Goal: Find specific page/section: Find specific page/section

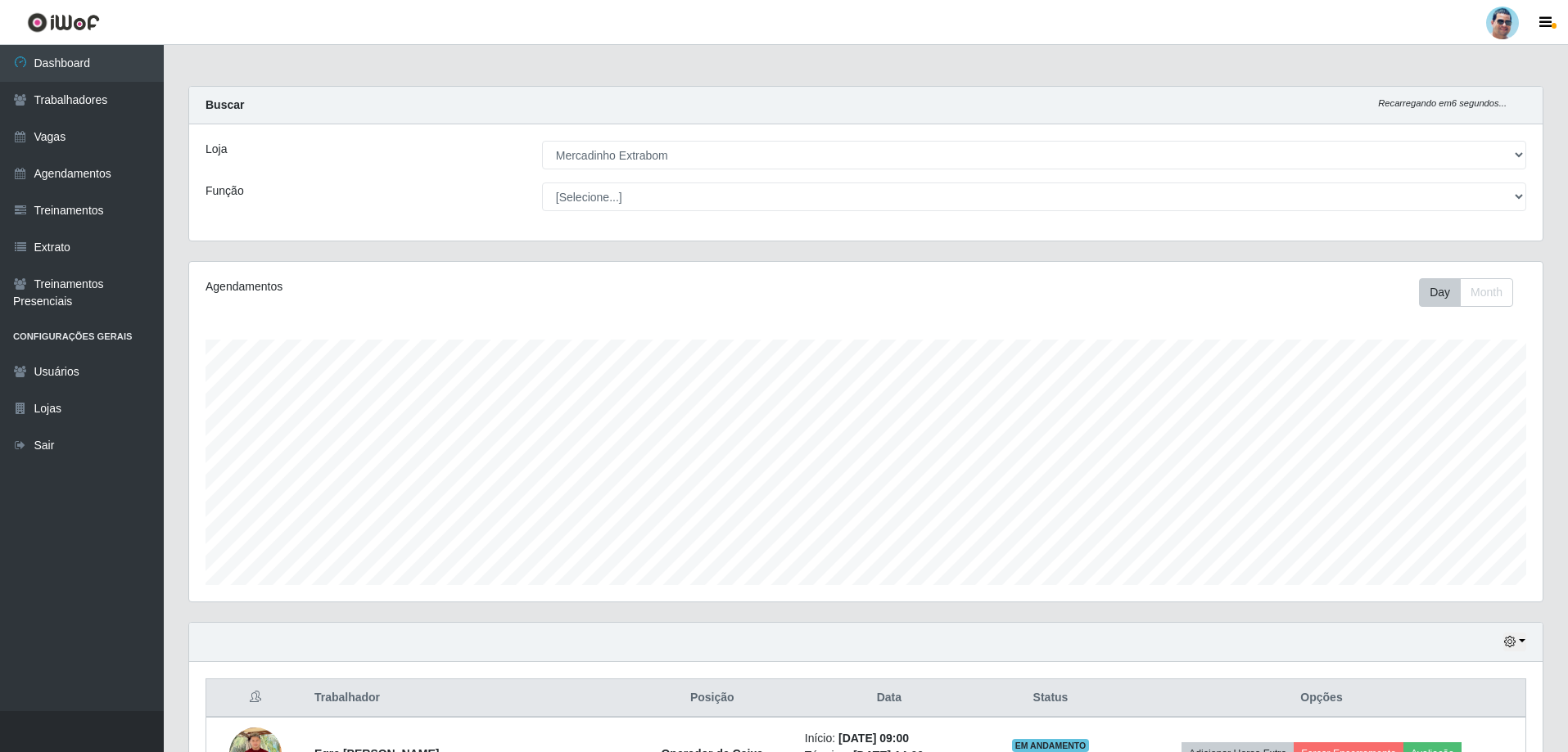
select select "175"
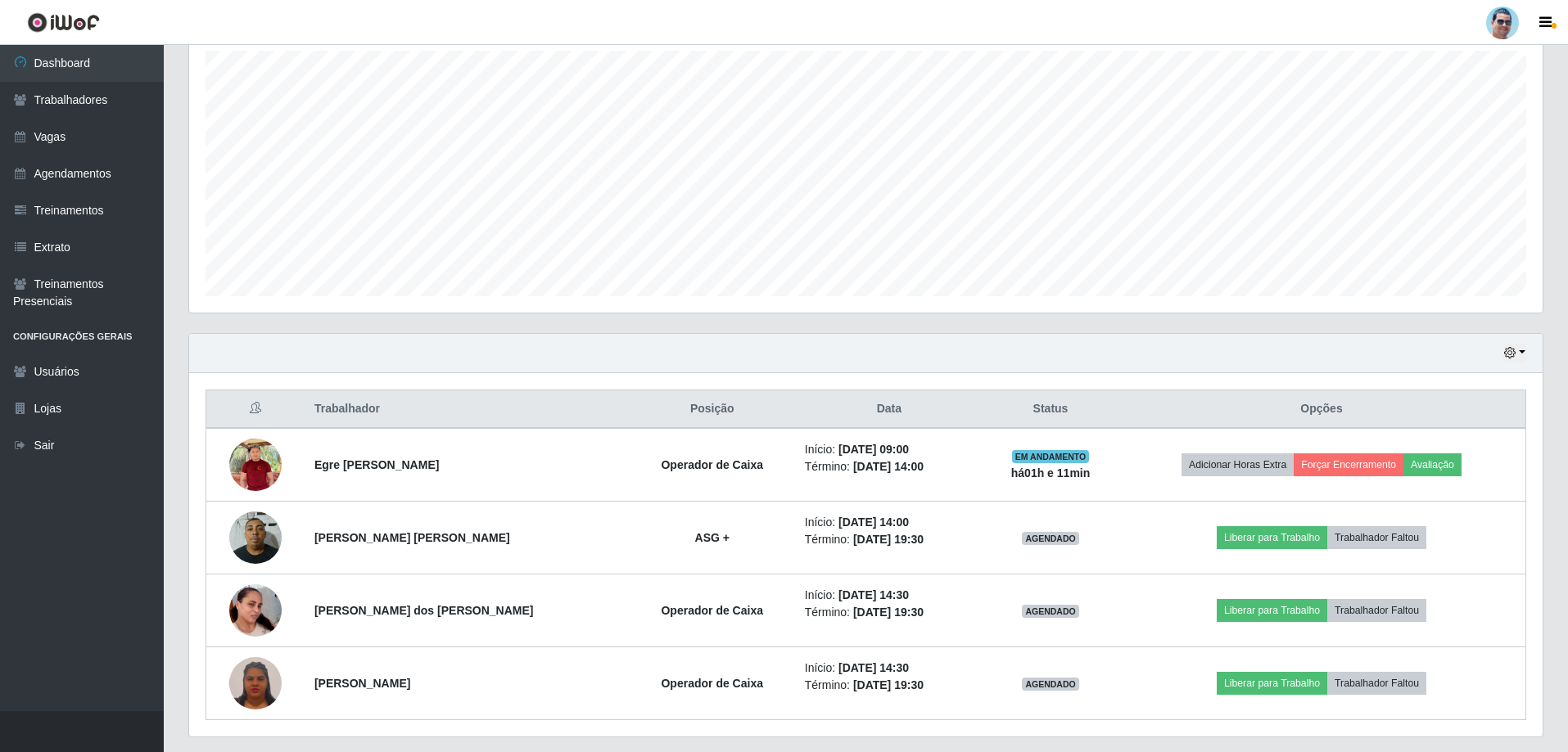
scroll to position [340, 1353]
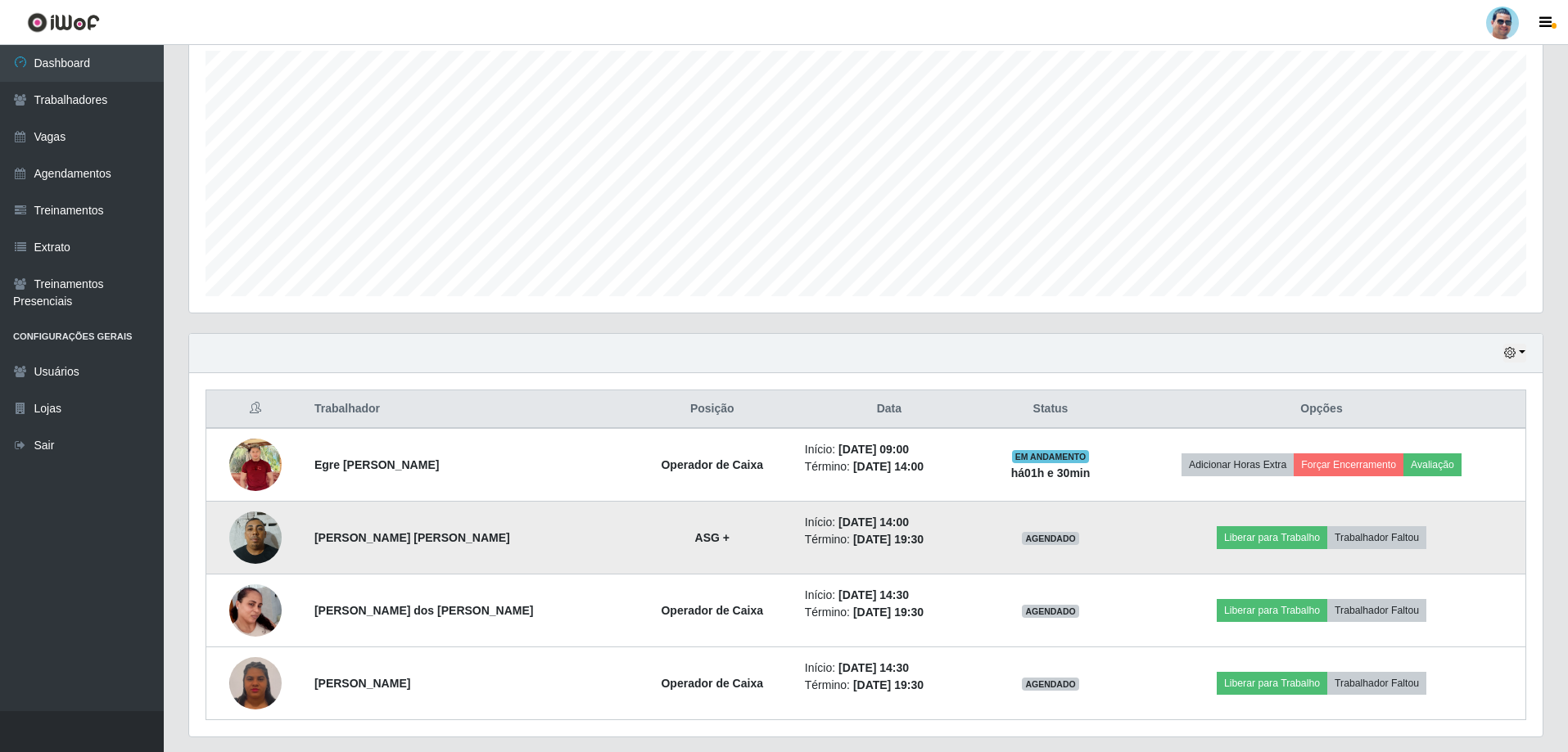
click at [254, 543] on img at bounding box center [255, 537] width 53 height 70
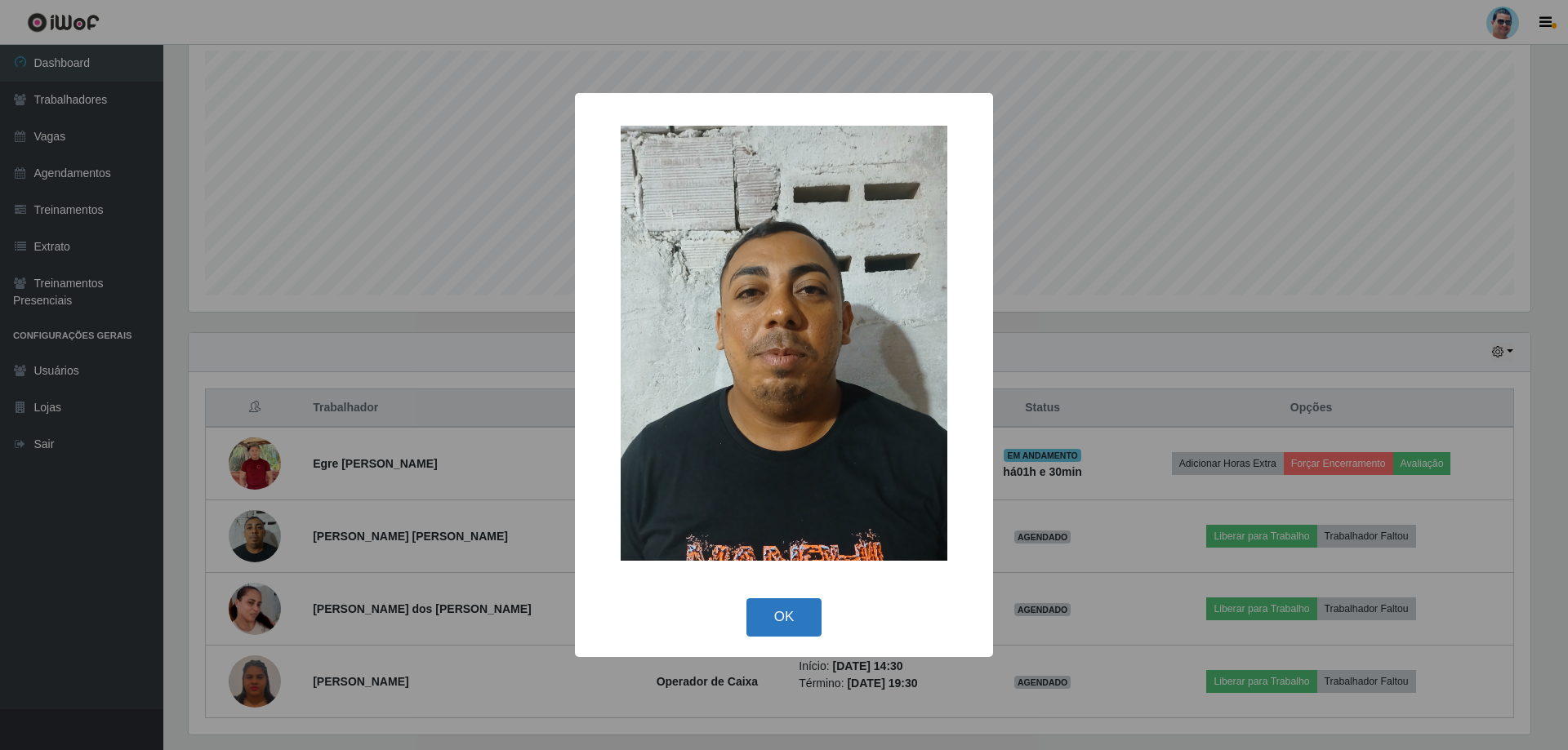
click at [783, 612] on button "OK" at bounding box center [784, 618] width 76 height 39
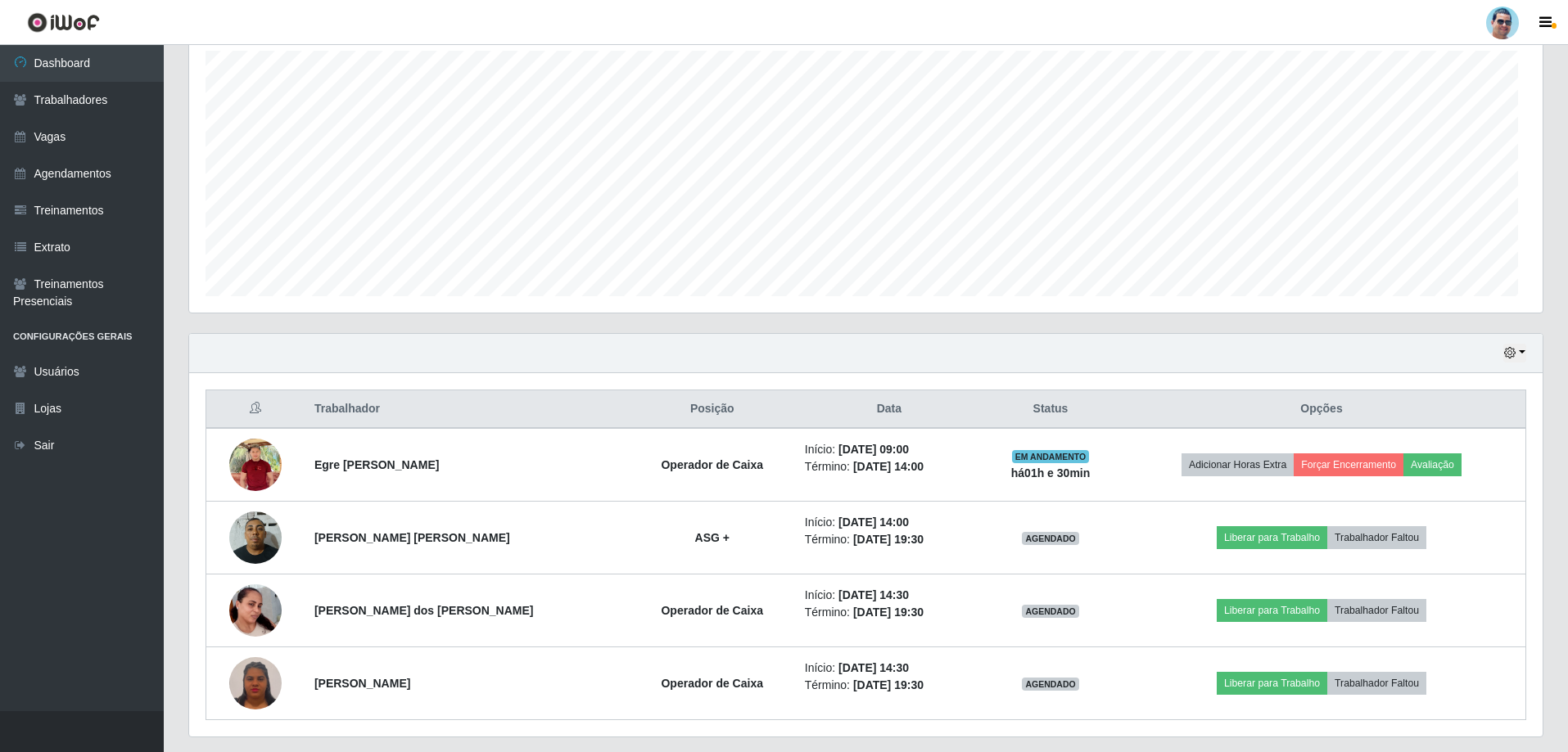
scroll to position [340, 1353]
click at [139, 102] on link "Trabalhadores" at bounding box center [82, 100] width 164 height 37
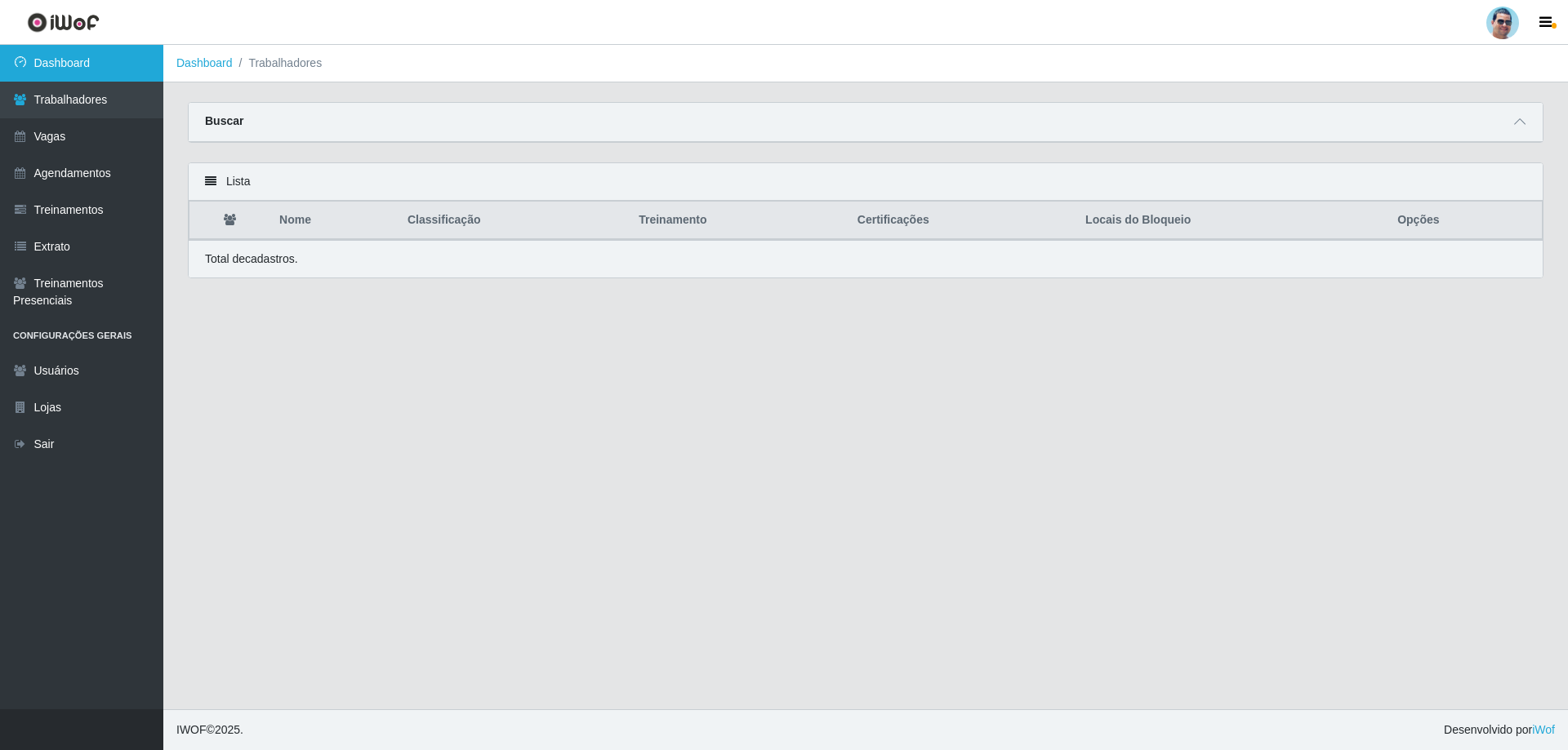
click at [135, 68] on link "Dashboard" at bounding box center [82, 63] width 164 height 37
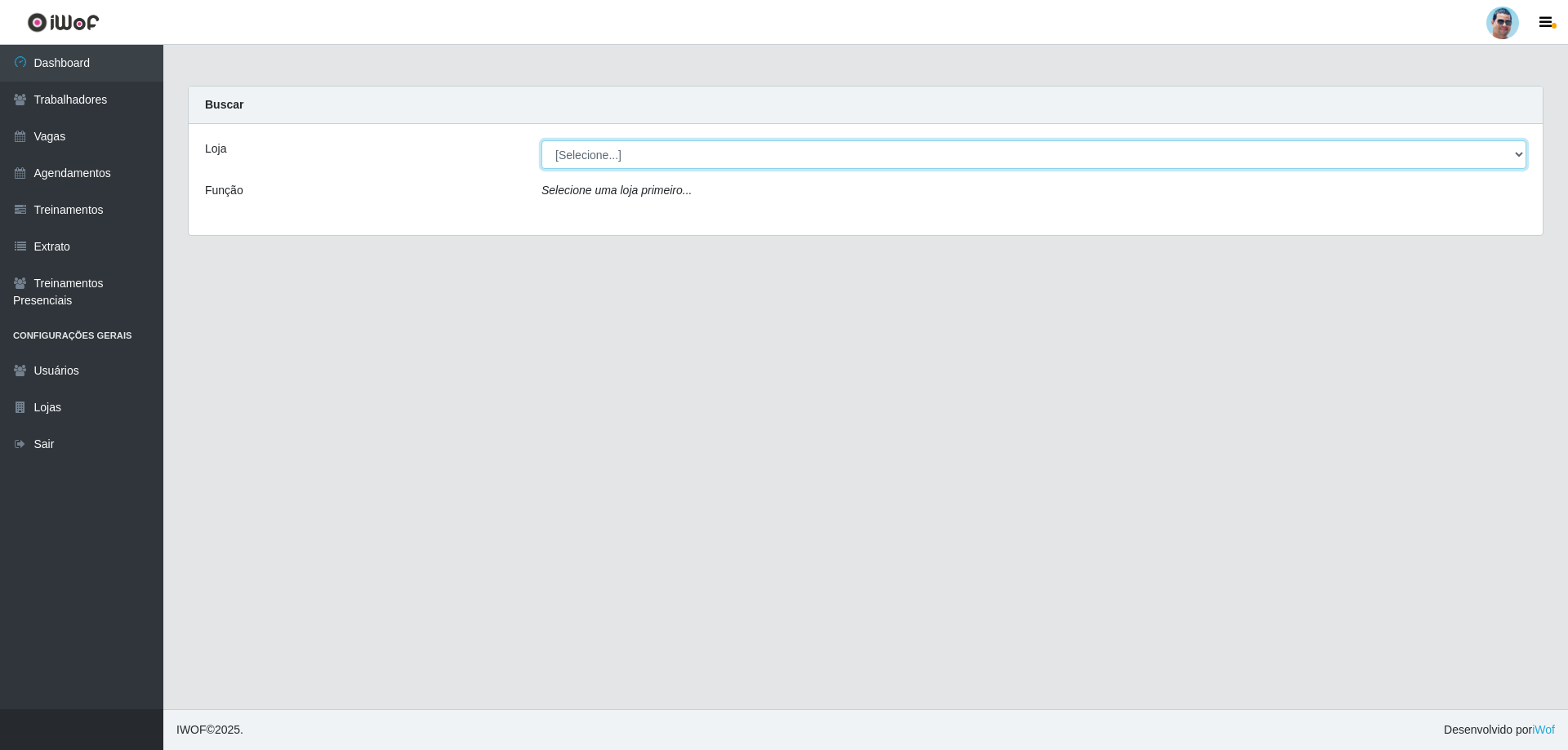
click at [650, 147] on select "[Selecione...] Mercadinho Extrabom" at bounding box center [1034, 154] width 985 height 28
select select "175"
click at [541, 140] on select "[Selecione...] Mercadinho Extrabom" at bounding box center [1034, 154] width 985 height 28
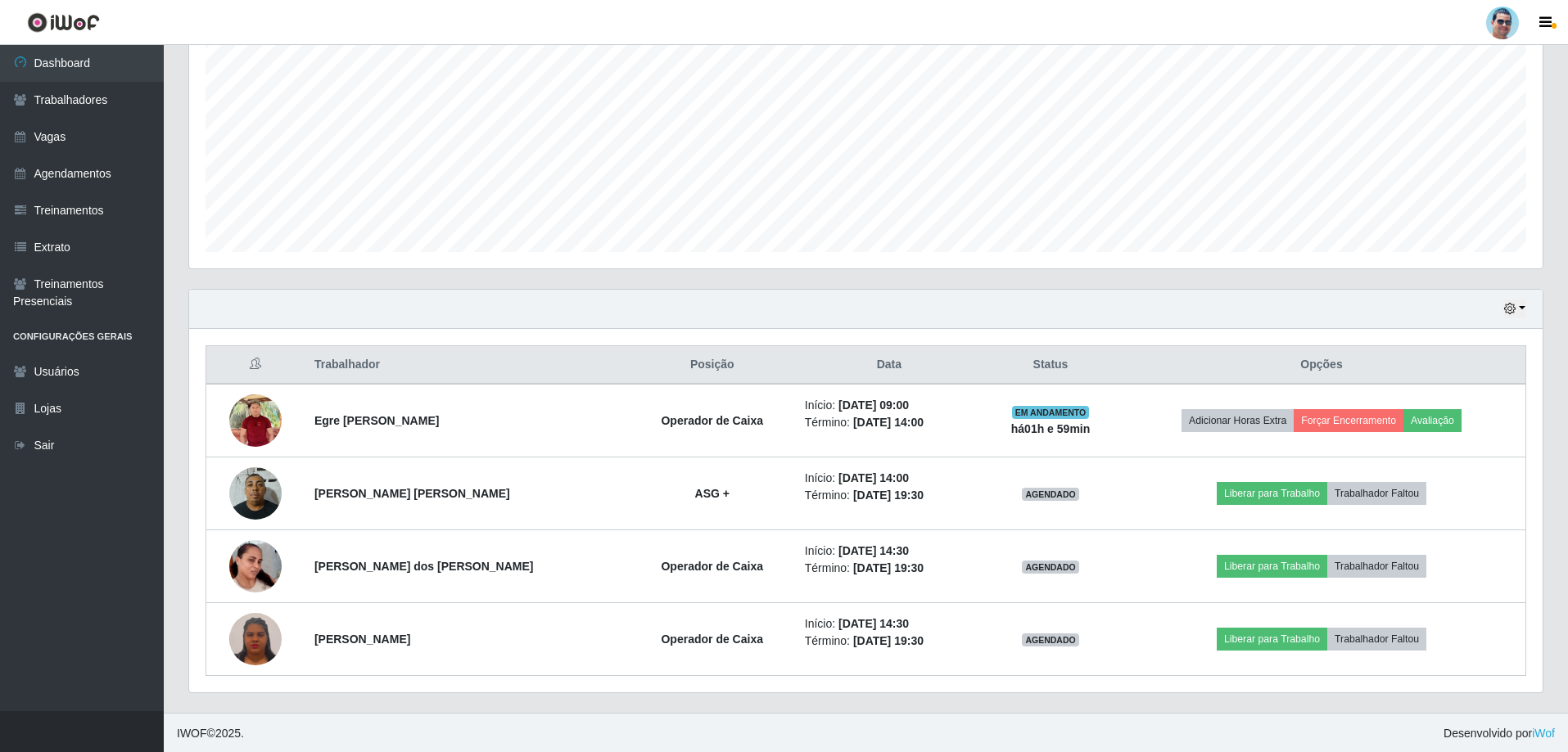
scroll to position [335, 0]
